Goal: Ask a question

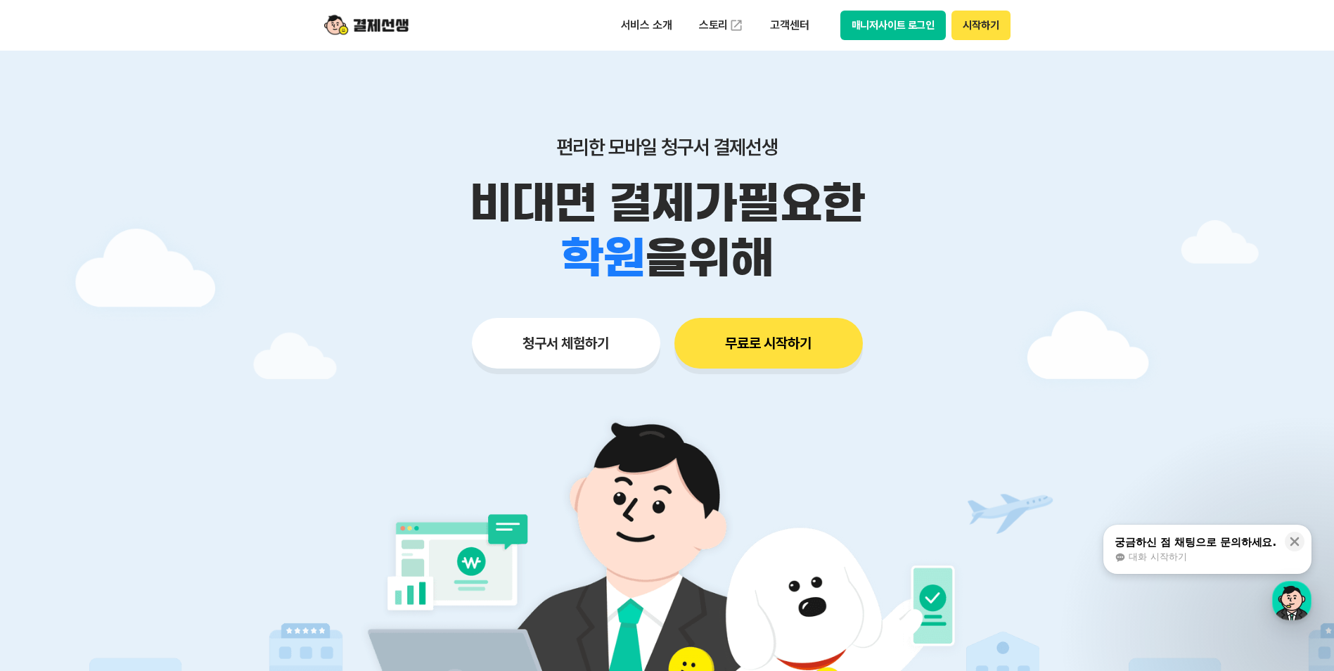
click at [968, 25] on button "시작하기" at bounding box center [980, 26] width 58 height 30
click at [870, 21] on button "매니저사이트 로그인" at bounding box center [893, 26] width 106 height 30
drag, startPoint x: 1217, startPoint y: 553, endPoint x: 155, endPoint y: 457, distance: 1066.6
click at [1217, 553] on div "대화 시작하기" at bounding box center [1195, 556] width 162 height 13
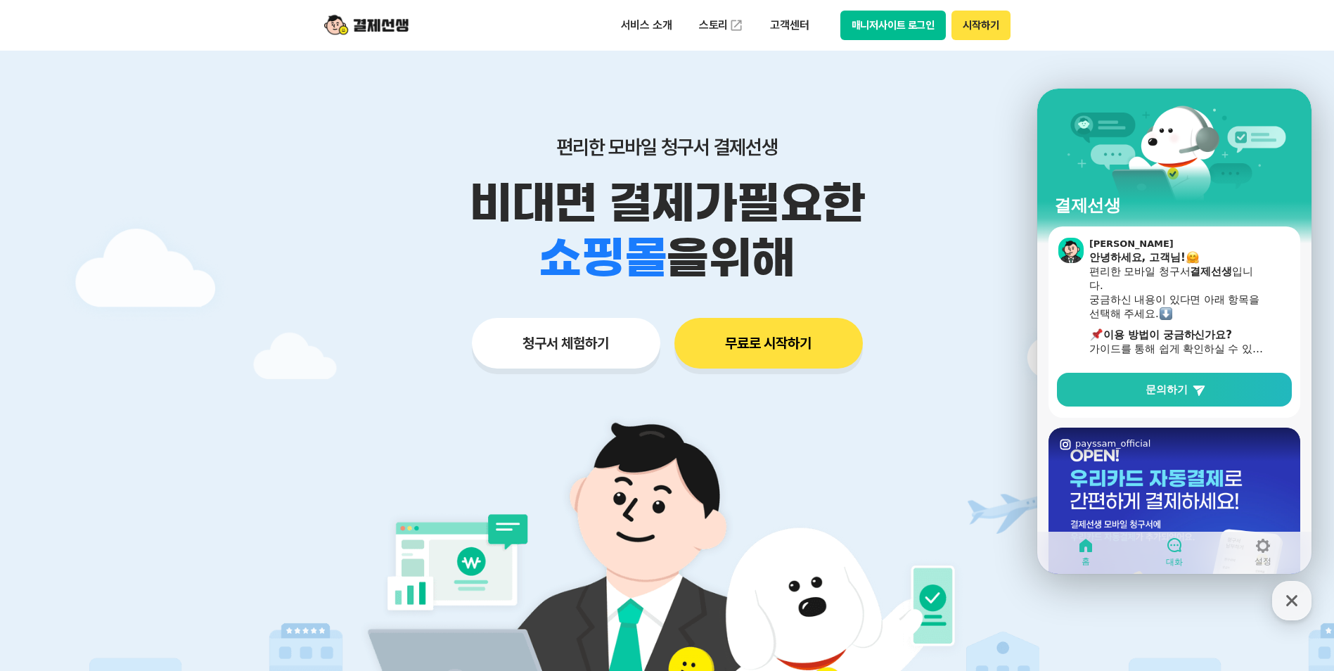
click at [1176, 551] on icon at bounding box center [1174, 545] width 14 height 14
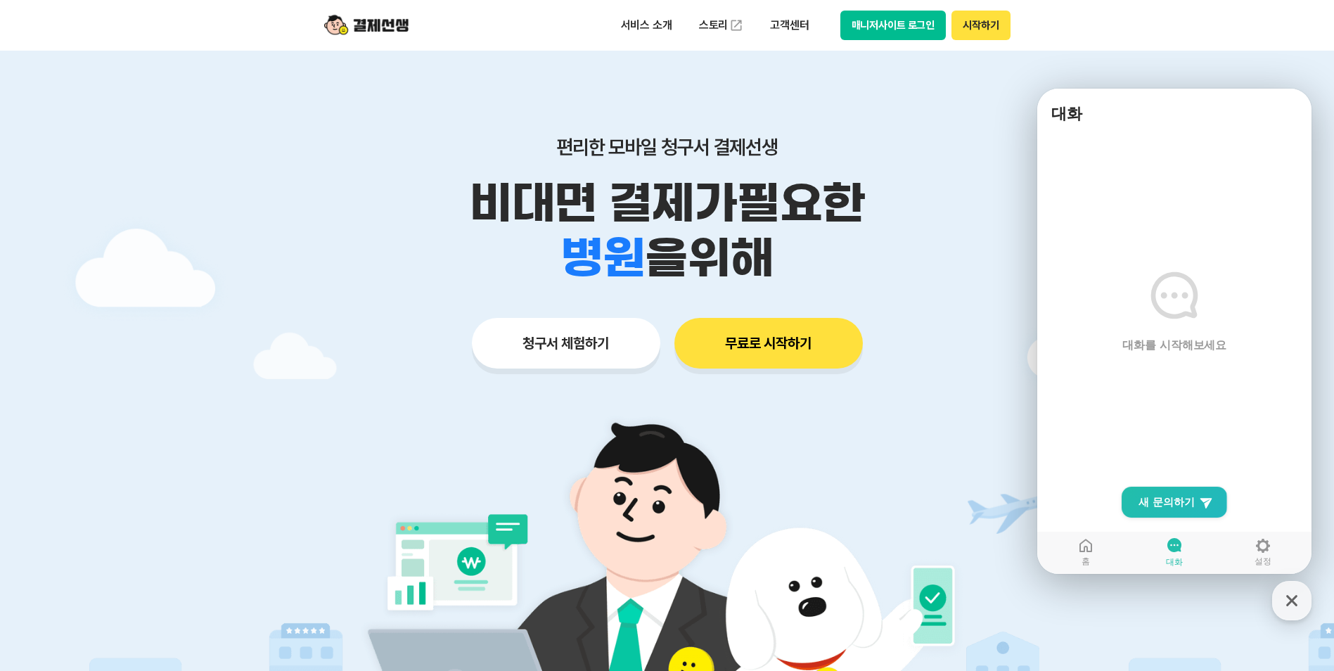
click at [1185, 349] on span "대화를 시작해보세요" at bounding box center [1174, 344] width 105 height 15
click at [1184, 501] on span "새 문의하기" at bounding box center [1166, 502] width 56 height 14
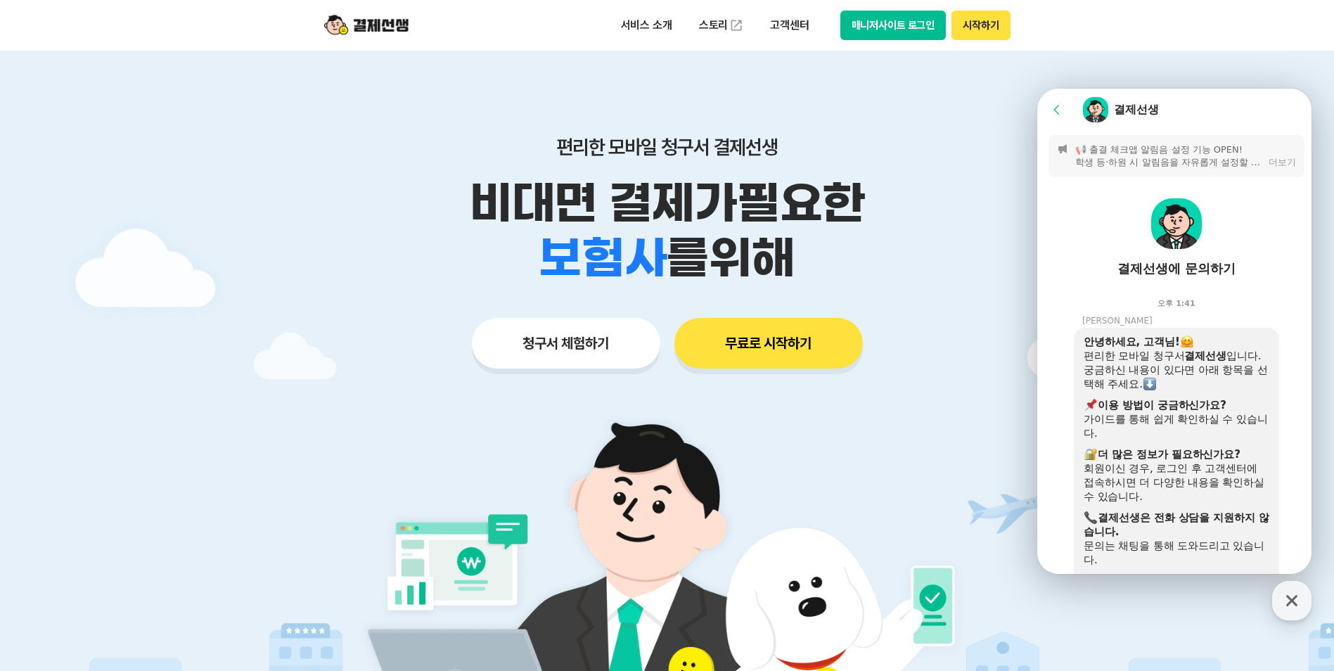
click at [1053, 105] on icon at bounding box center [1057, 110] width 14 height 14
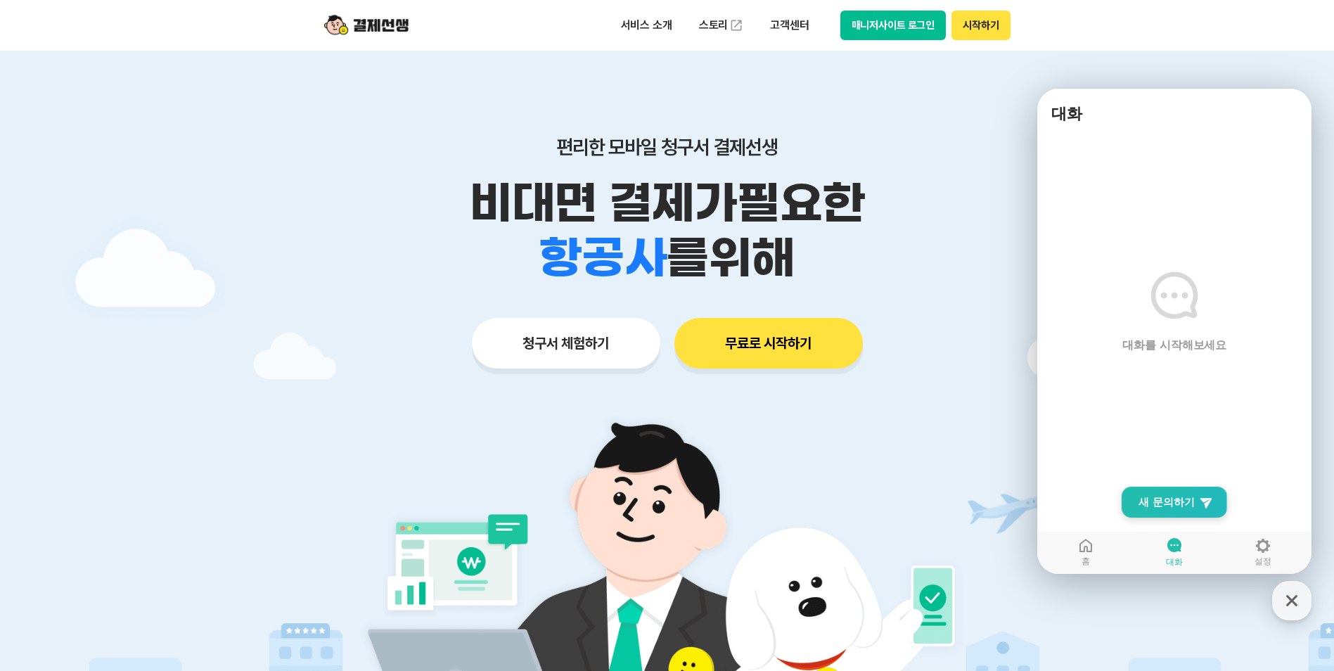
click at [1197, 509] on link "New Chat Button 새 문의하기" at bounding box center [1173, 501] width 105 height 31
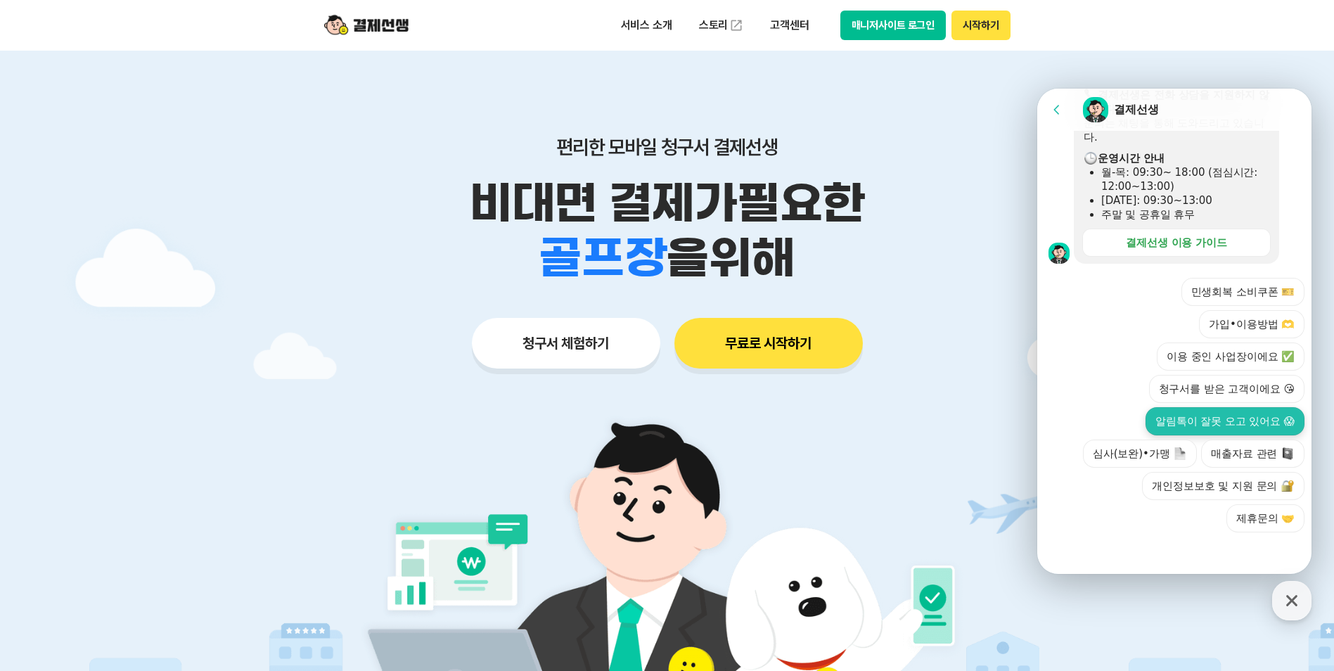
scroll to position [425, 0]
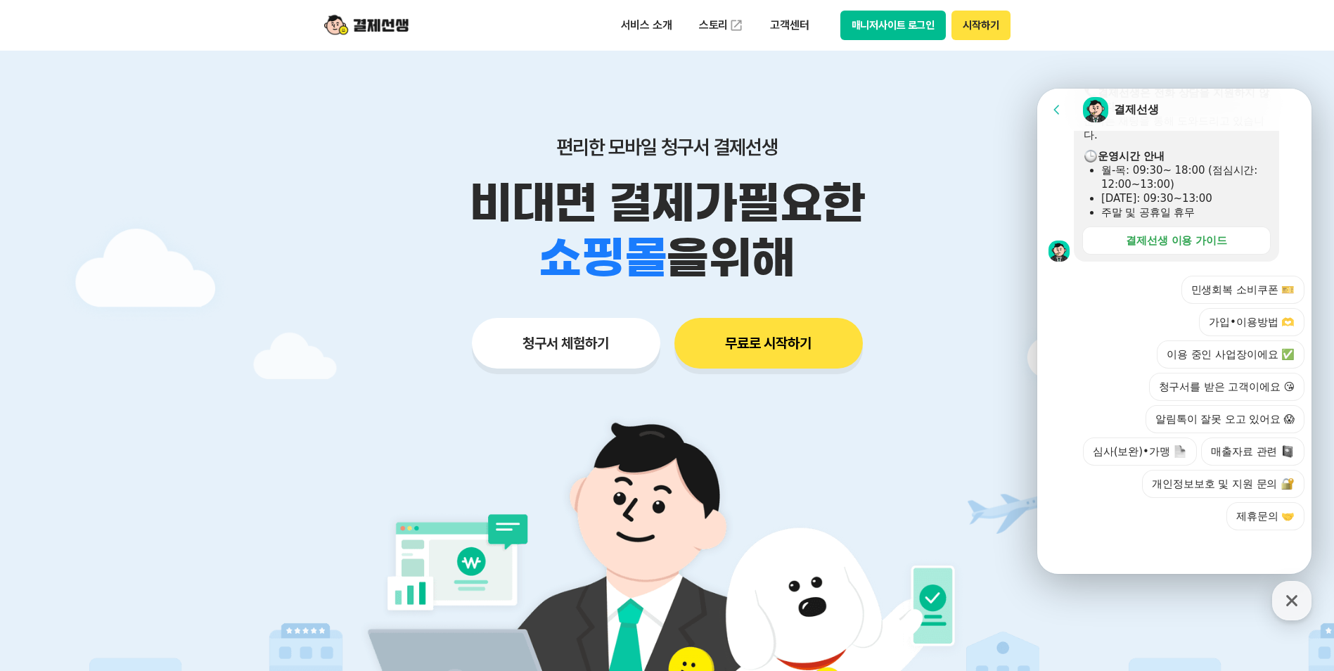
click at [1126, 531] on div at bounding box center [1176, 549] width 278 height 38
click at [1058, 111] on icon at bounding box center [1057, 110] width 14 height 14
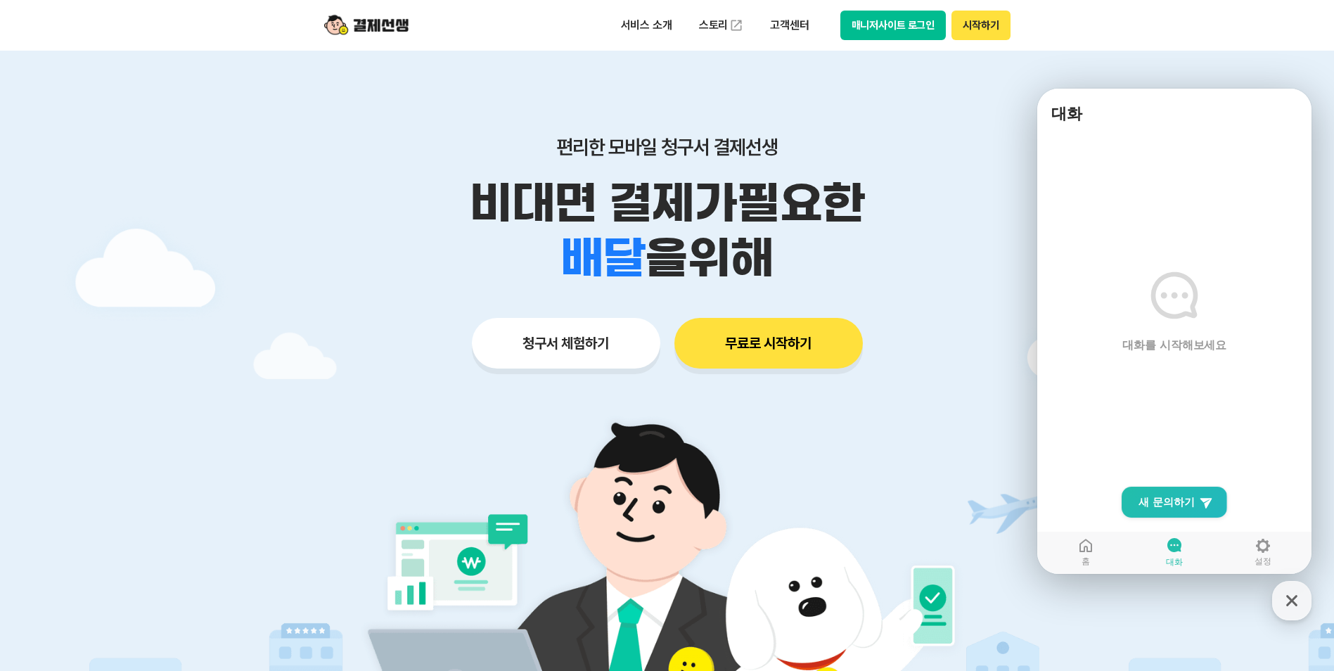
click at [1166, 362] on main "대화를 시작해보세요" at bounding box center [1174, 352] width 274 height 443
click at [1159, 307] on icon at bounding box center [1174, 295] width 47 height 47
drag, startPoint x: 1159, startPoint y: 307, endPoint x: 1178, endPoint y: 349, distance: 46.9
click at [1177, 349] on span "대화를 시작해보세요" at bounding box center [1174, 344] width 105 height 15
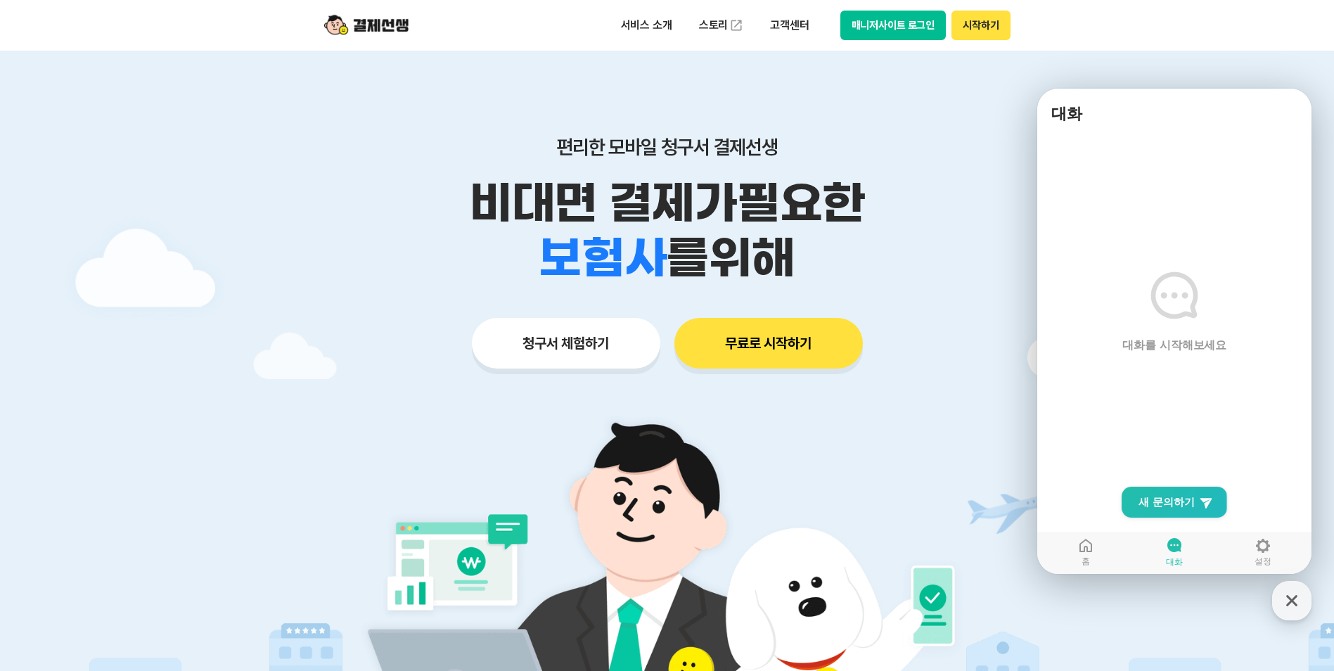
click at [1100, 127] on h1 "대화" at bounding box center [1174, 114] width 260 height 28
click at [1081, 552] on icon at bounding box center [1085, 545] width 13 height 13
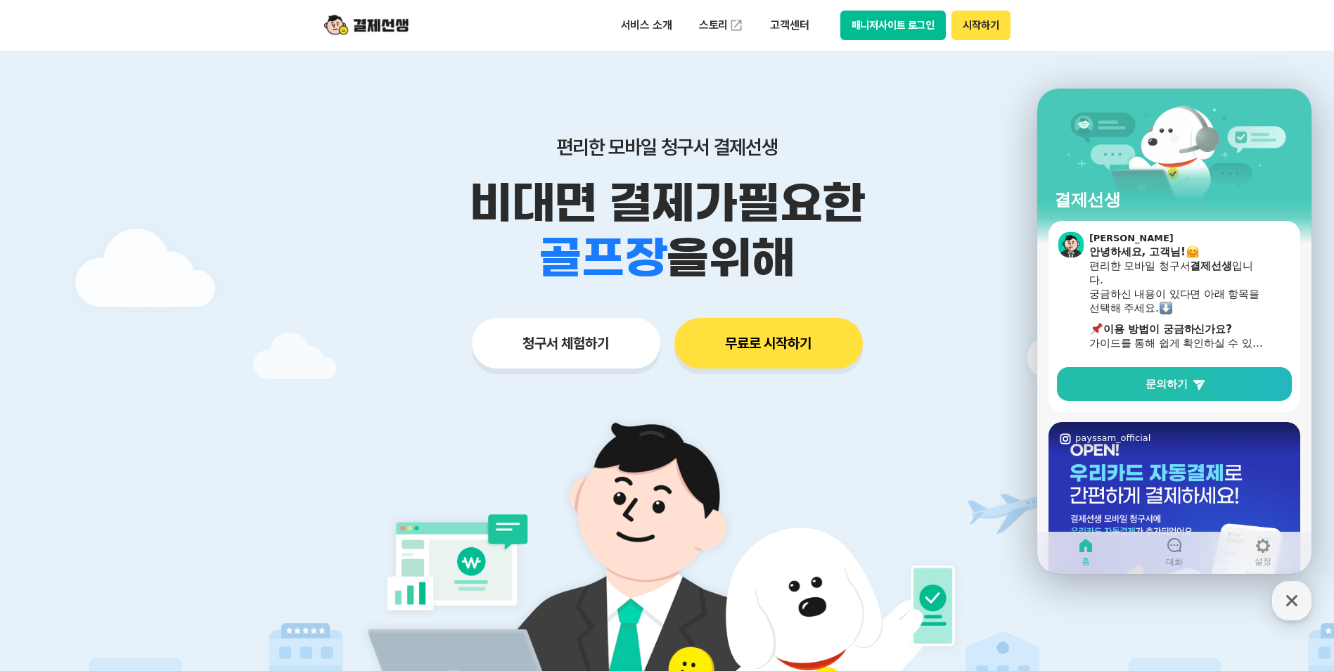
scroll to position [0, 0]
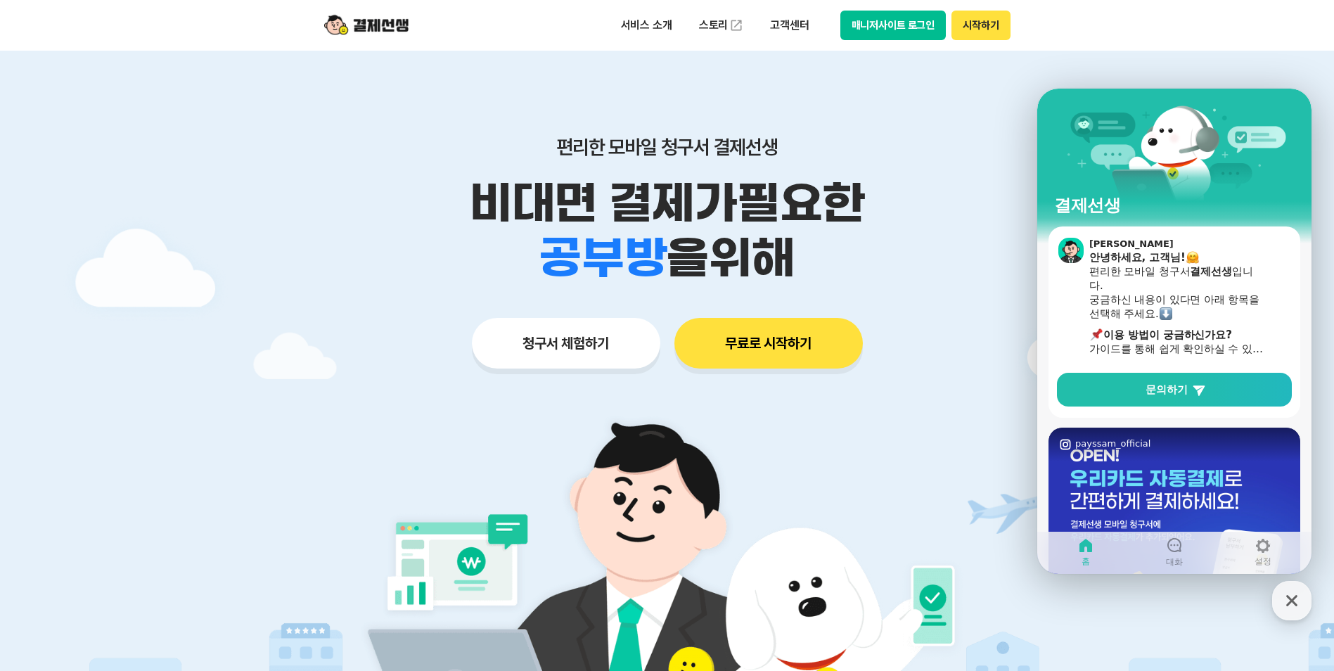
click at [866, 33] on button "매니저사이트 로그인" at bounding box center [893, 26] width 106 height 30
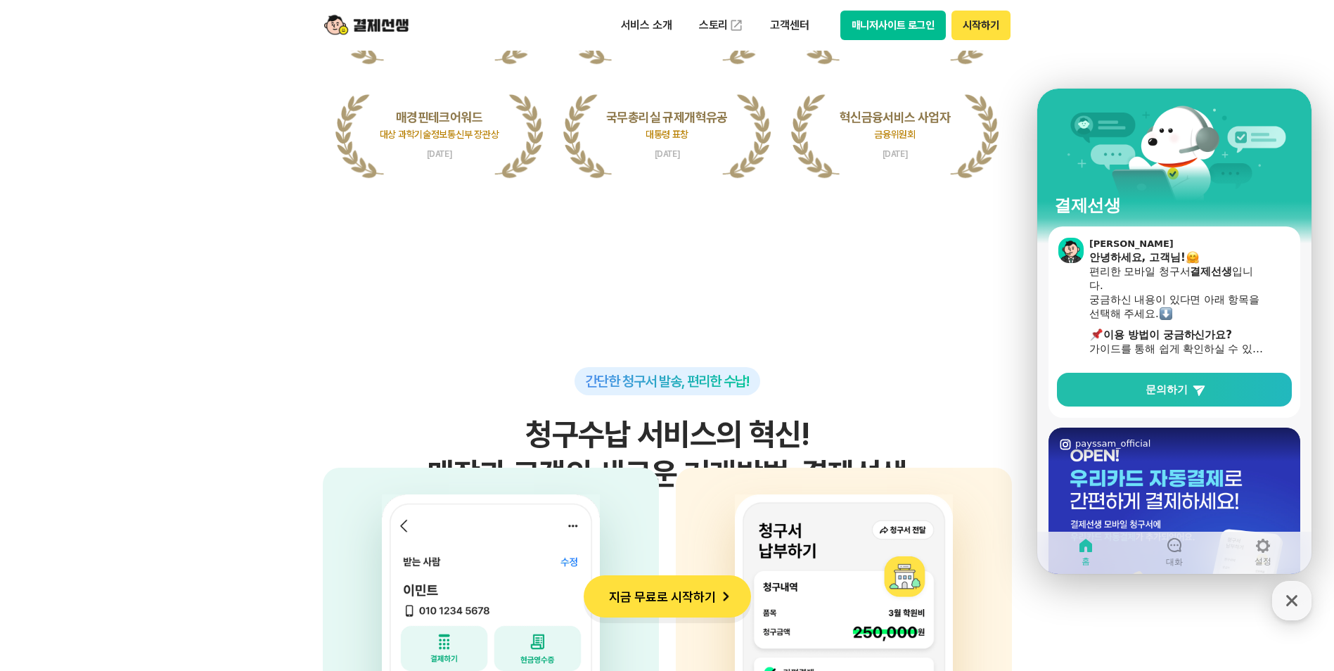
scroll to position [4382, 0]
